Goal: Task Accomplishment & Management: Use online tool/utility

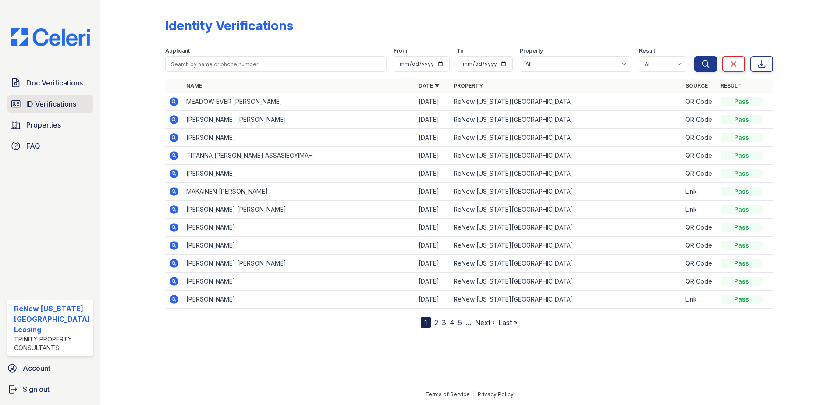
click at [42, 104] on span "ID Verifications" at bounding box center [51, 104] width 50 height 11
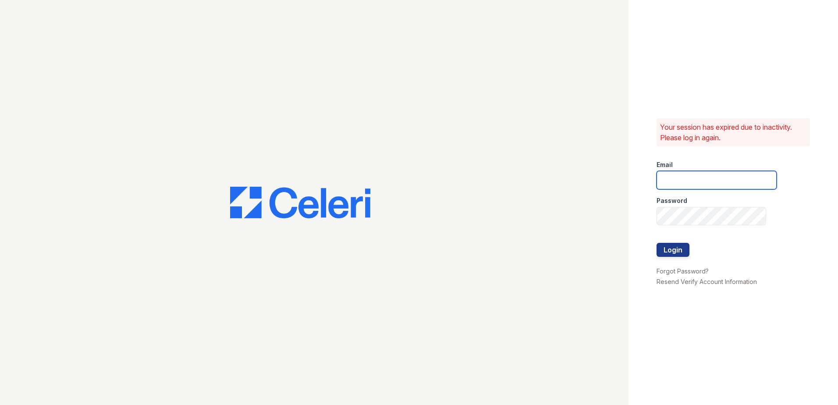
type input "renewvirginiabeach@trinity-pm.com"
click at [676, 242] on div at bounding box center [717, 234] width 120 height 18
click at [676, 247] on button "Login" at bounding box center [673, 250] width 33 height 14
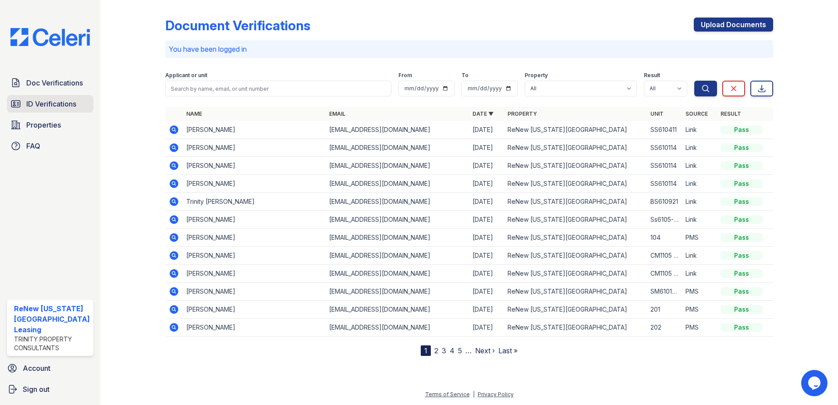
click at [41, 106] on span "ID Verifications" at bounding box center [51, 104] width 50 height 11
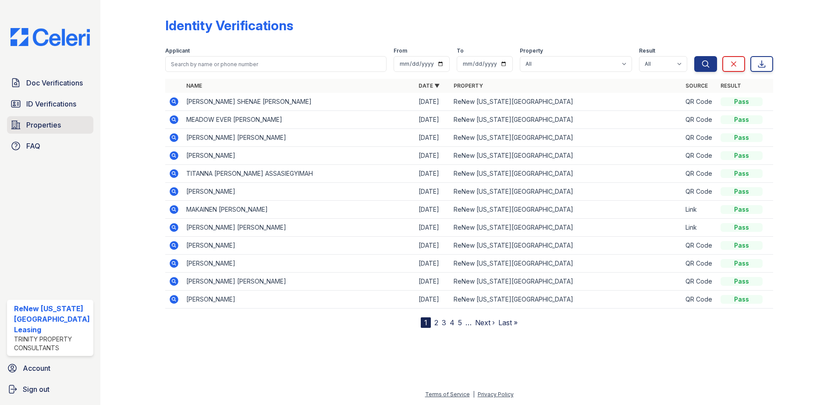
click at [34, 121] on span "Properties" at bounding box center [43, 125] width 35 height 11
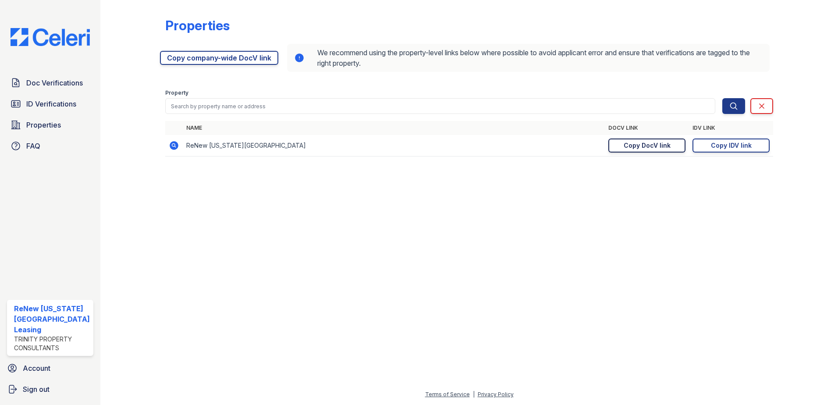
click at [639, 140] on link "Copy DocV link Copy link" at bounding box center [647, 146] width 77 height 14
click at [50, 102] on span "ID Verifications" at bounding box center [51, 104] width 50 height 11
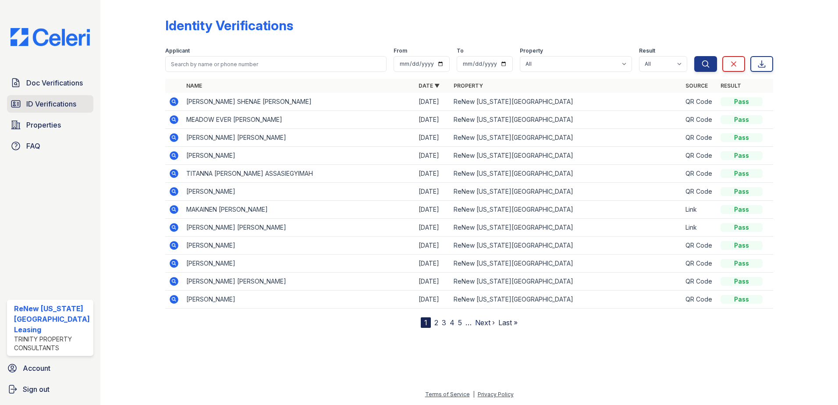
click at [27, 102] on span "ID Verifications" at bounding box center [51, 104] width 50 height 11
click at [53, 101] on span "ID Verifications" at bounding box center [51, 104] width 50 height 11
click at [43, 105] on span "ID Verifications" at bounding box center [51, 104] width 50 height 11
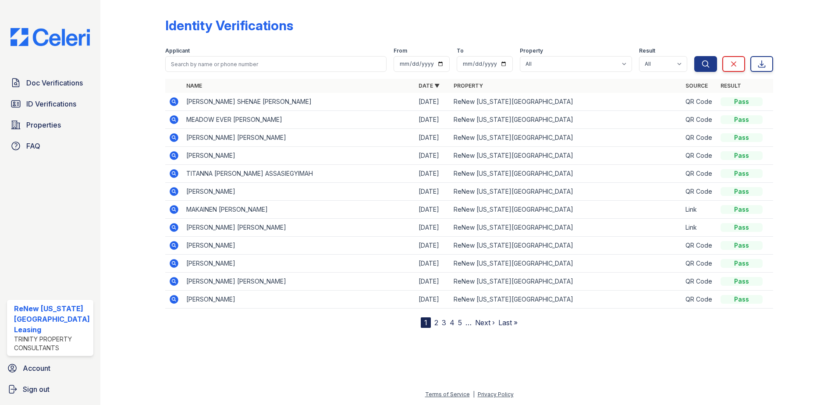
click at [43, 105] on span "ID Verifications" at bounding box center [51, 104] width 50 height 11
click at [37, 103] on span "ID Verifications" at bounding box center [51, 104] width 50 height 11
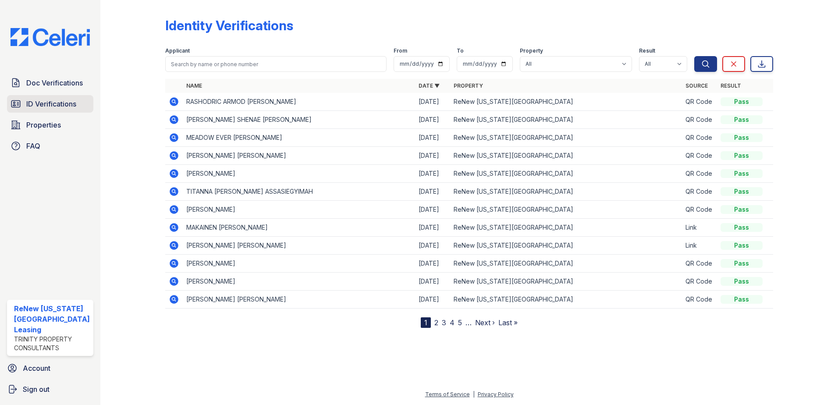
click at [60, 105] on span "ID Verifications" at bounding box center [51, 104] width 50 height 11
click at [67, 101] on span "ID Verifications" at bounding box center [51, 104] width 50 height 11
click at [64, 103] on span "ID Verifications" at bounding box center [51, 104] width 50 height 11
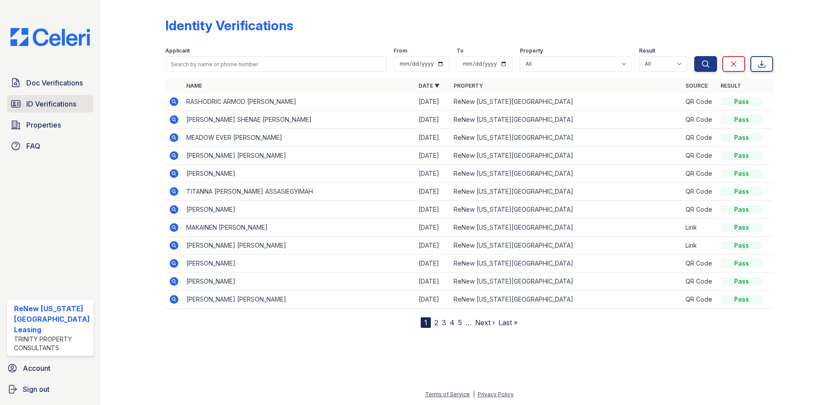
click at [42, 103] on span "ID Verifications" at bounding box center [51, 104] width 50 height 11
click at [38, 98] on link "ID Verifications" at bounding box center [50, 104] width 86 height 18
click at [40, 103] on span "ID Verifications" at bounding box center [51, 104] width 50 height 11
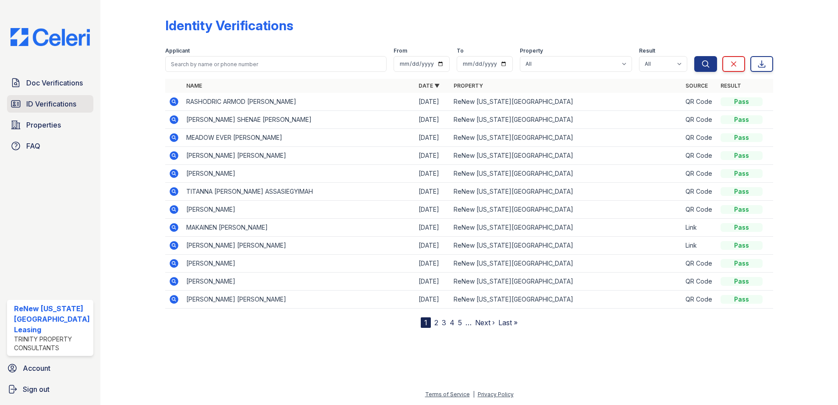
click at [46, 99] on span "ID Verifications" at bounding box center [51, 104] width 50 height 11
click at [469, 21] on div "Identity Verifications" at bounding box center [469, 29] width 609 height 23
click at [58, 98] on link "ID Verifications" at bounding box center [50, 104] width 86 height 18
click at [56, 99] on span "ID Verifications" at bounding box center [51, 104] width 50 height 11
